Goal: Navigation & Orientation: Find specific page/section

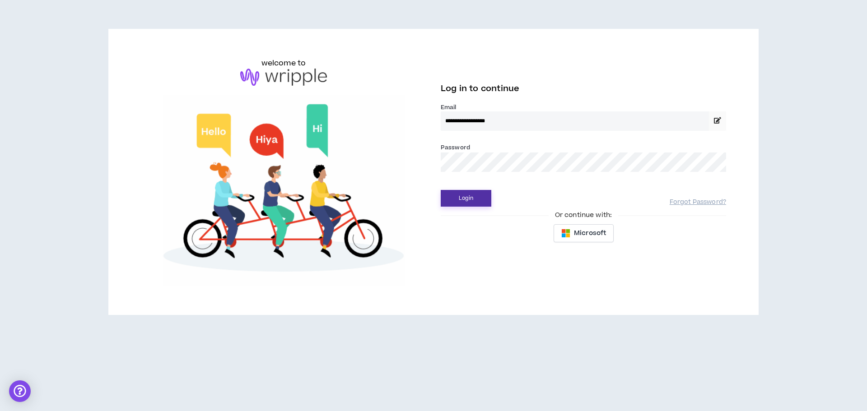
click at [471, 204] on button "Login" at bounding box center [466, 198] width 51 height 17
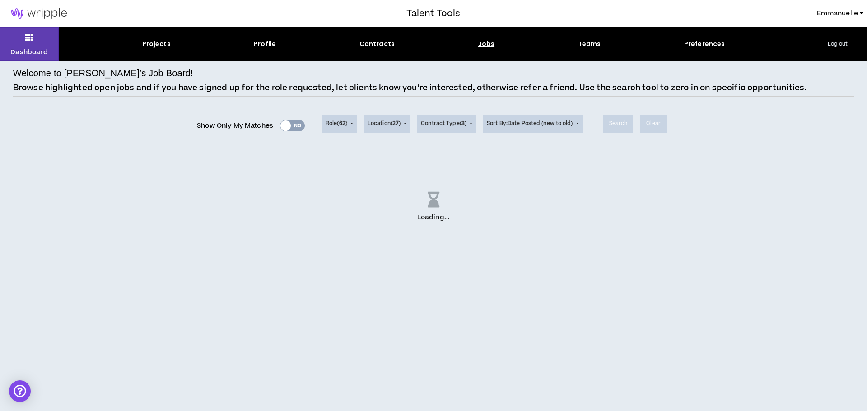
click at [484, 43] on div "Jobs" at bounding box center [486, 43] width 17 height 9
